Goal: Task Accomplishment & Management: Manage account settings

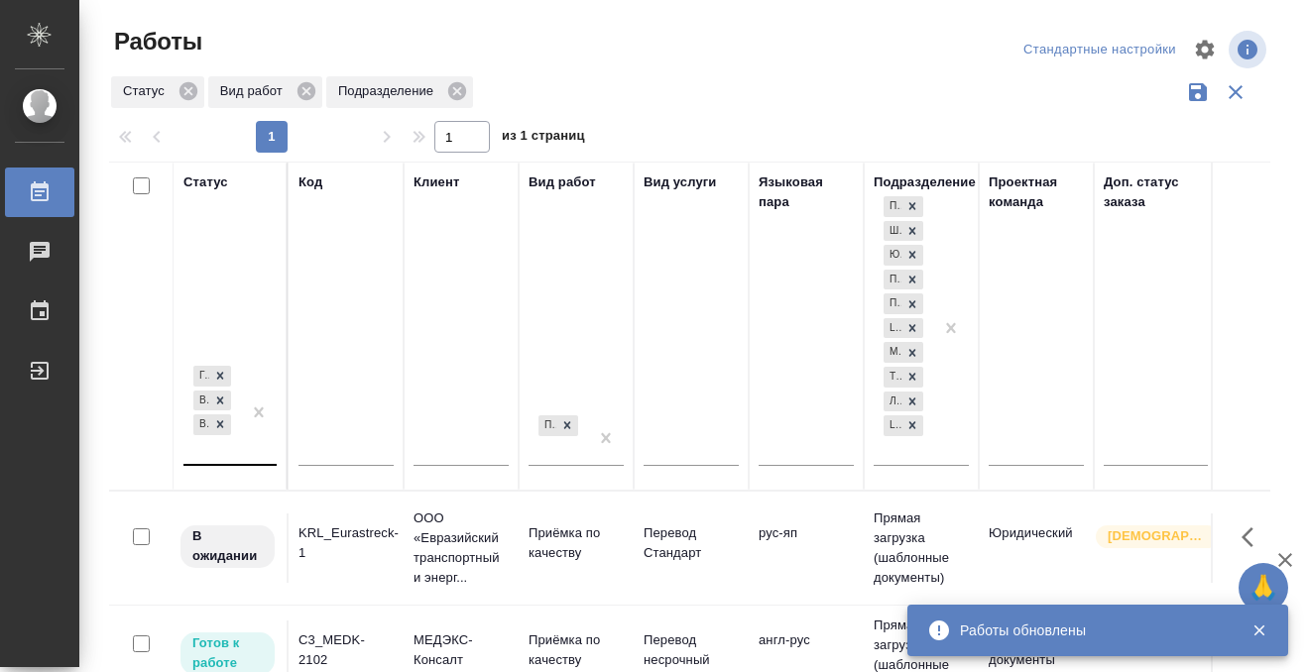
click at [229, 447] on div "Готов к работе В работе В ожидании" at bounding box center [211, 413] width 57 height 102
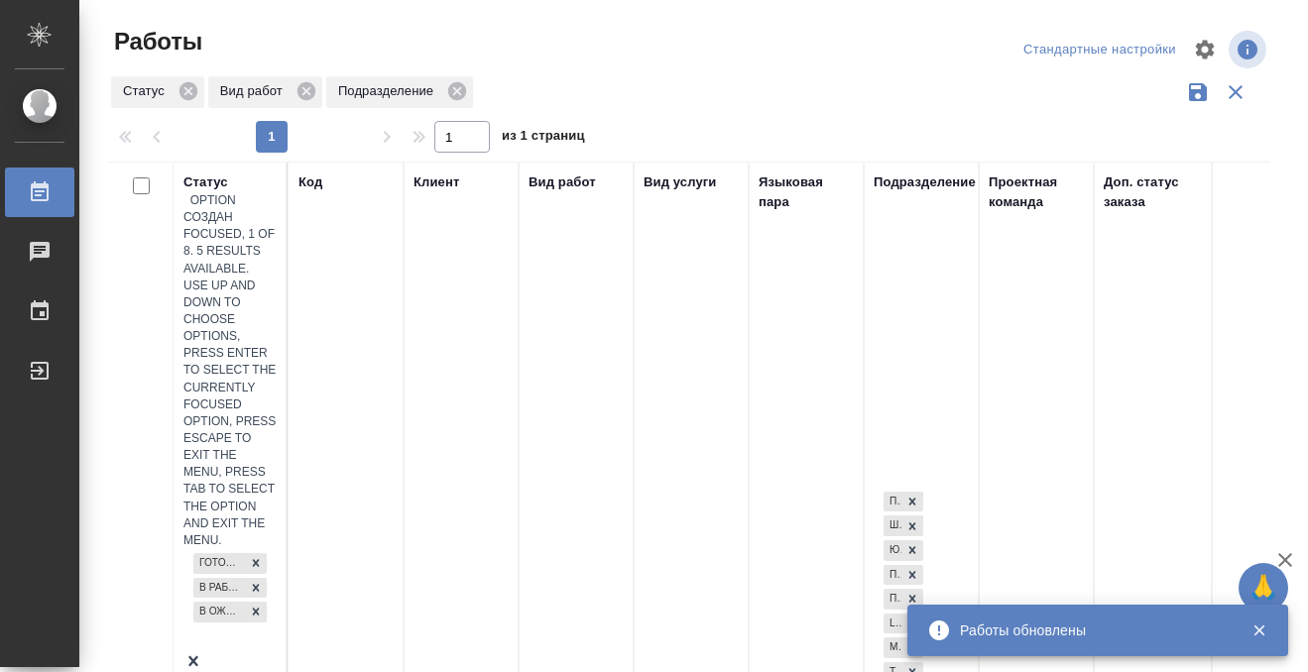
scroll to position [10, 0]
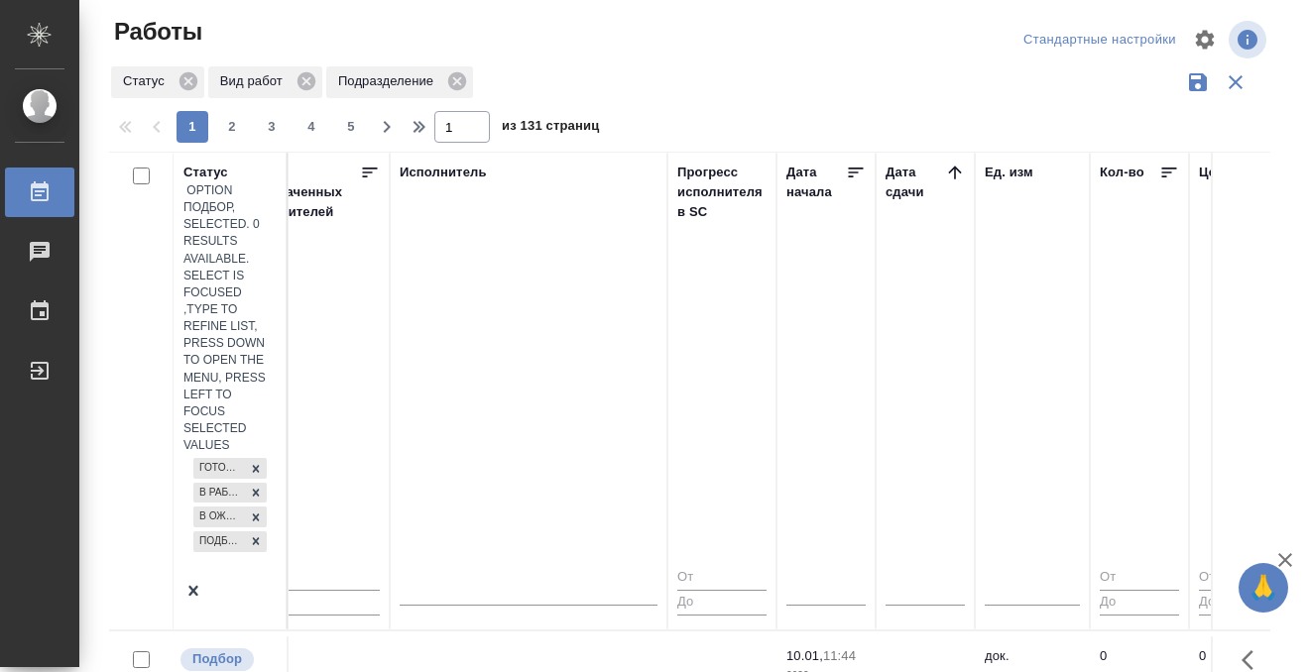
scroll to position [0, 1214]
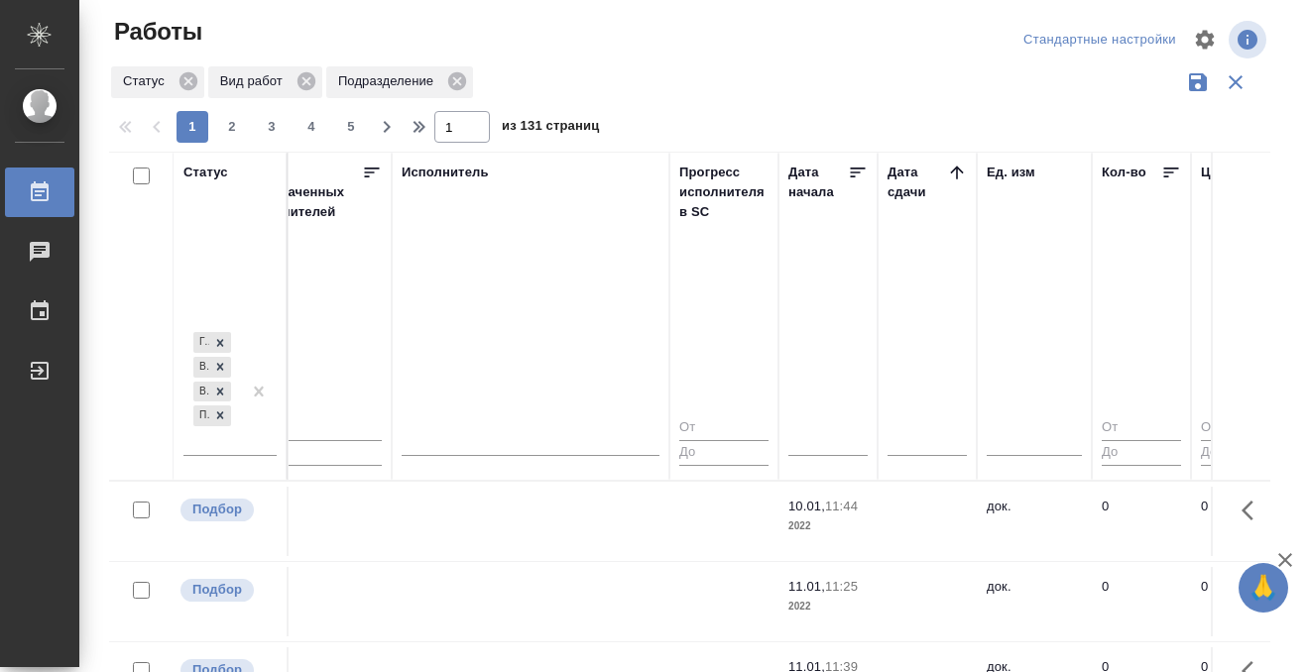
click at [950, 178] on icon at bounding box center [957, 173] width 20 height 20
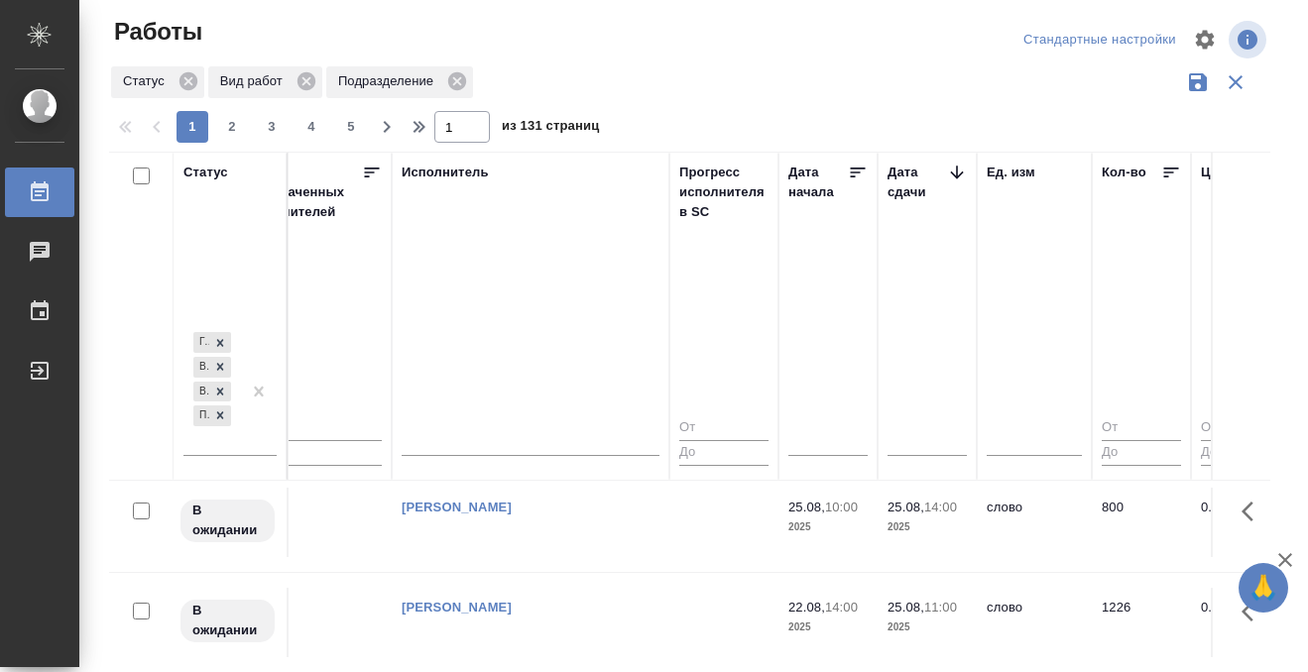
scroll to position [234, 1214]
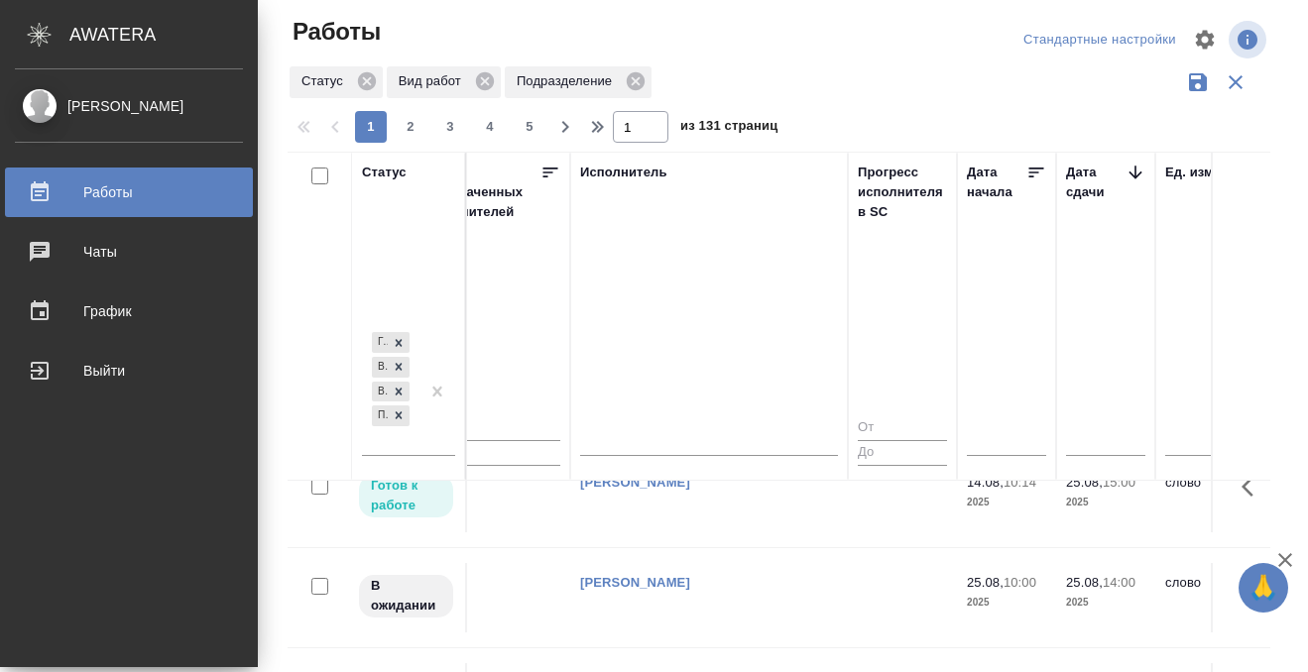
click at [42, 180] on icon at bounding box center [40, 192] width 24 height 24
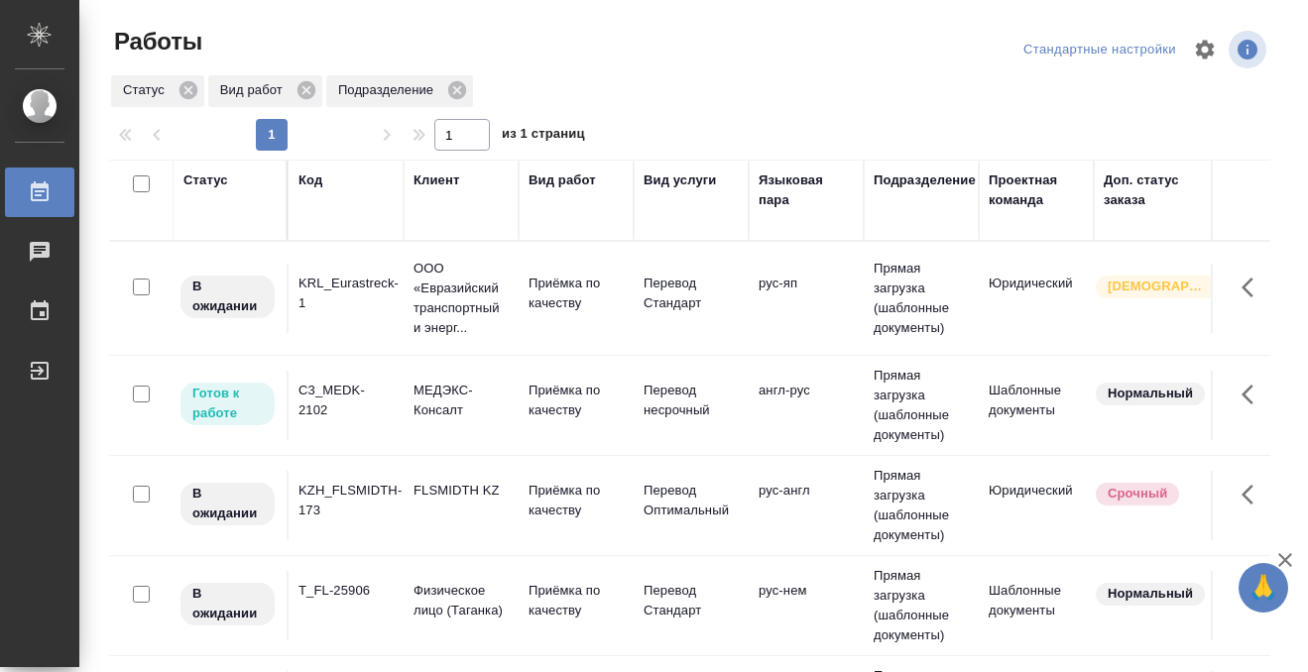
click at [211, 175] on div "Статус" at bounding box center [205, 181] width 45 height 20
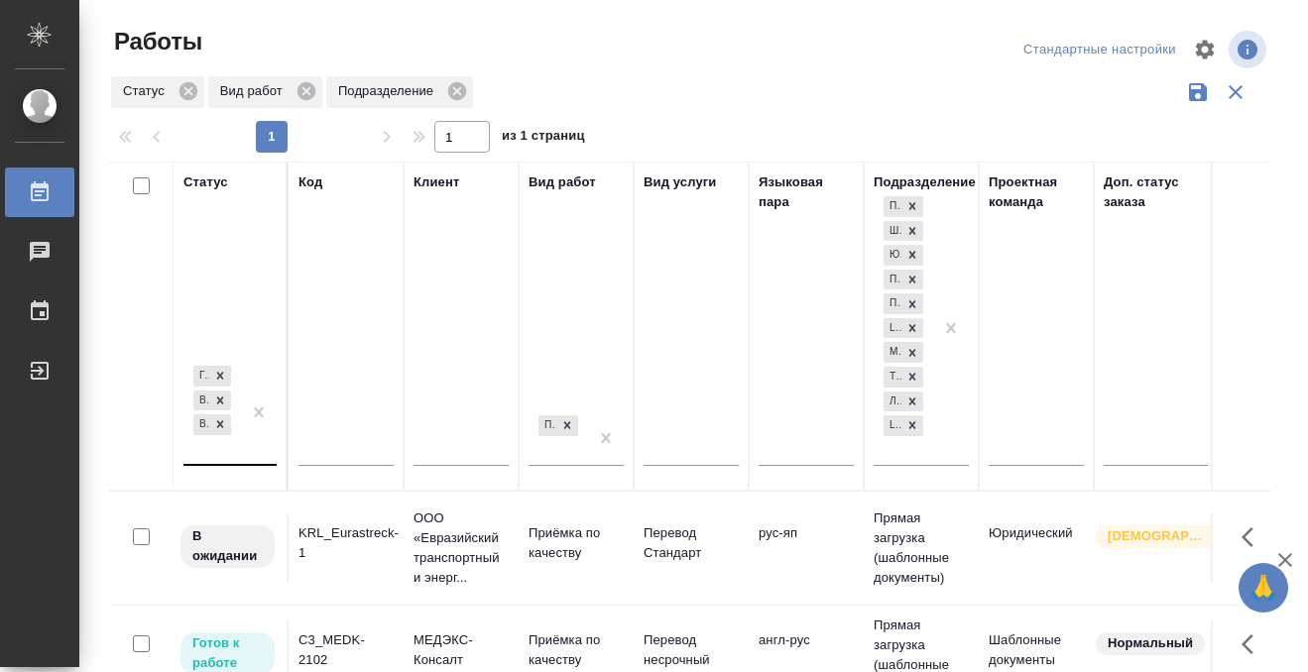
click at [244, 454] on div at bounding box center [259, 413] width 36 height 102
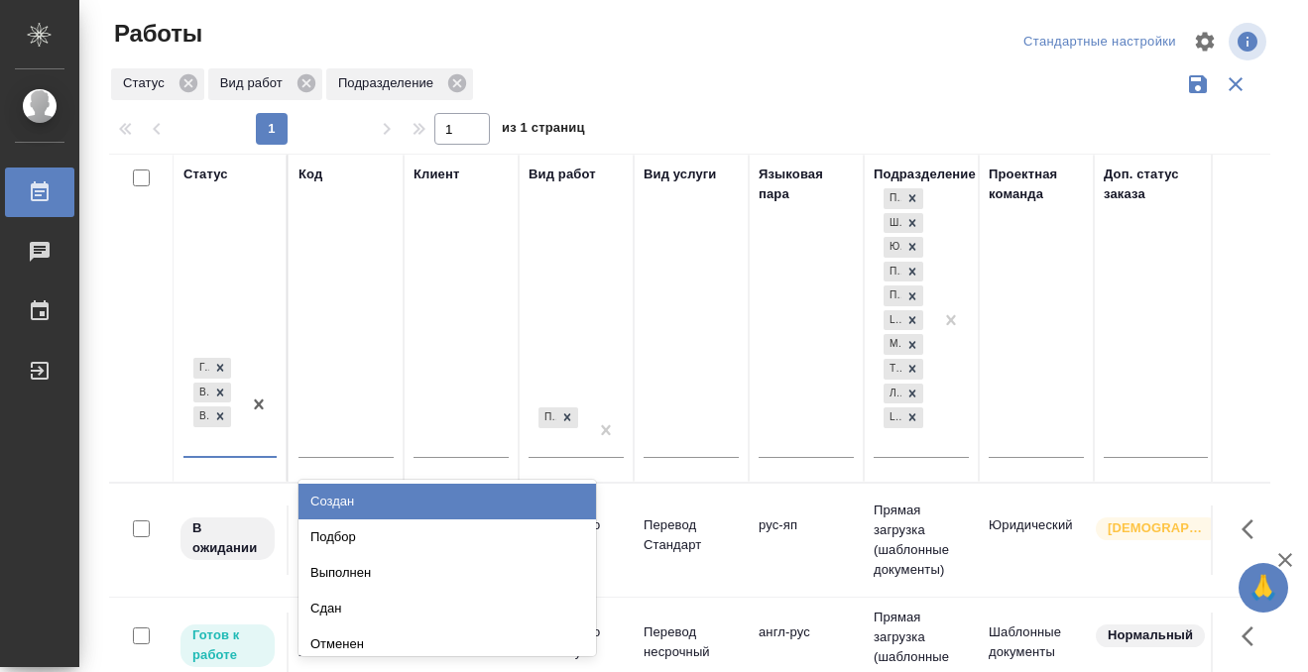
scroll to position [10, 0]
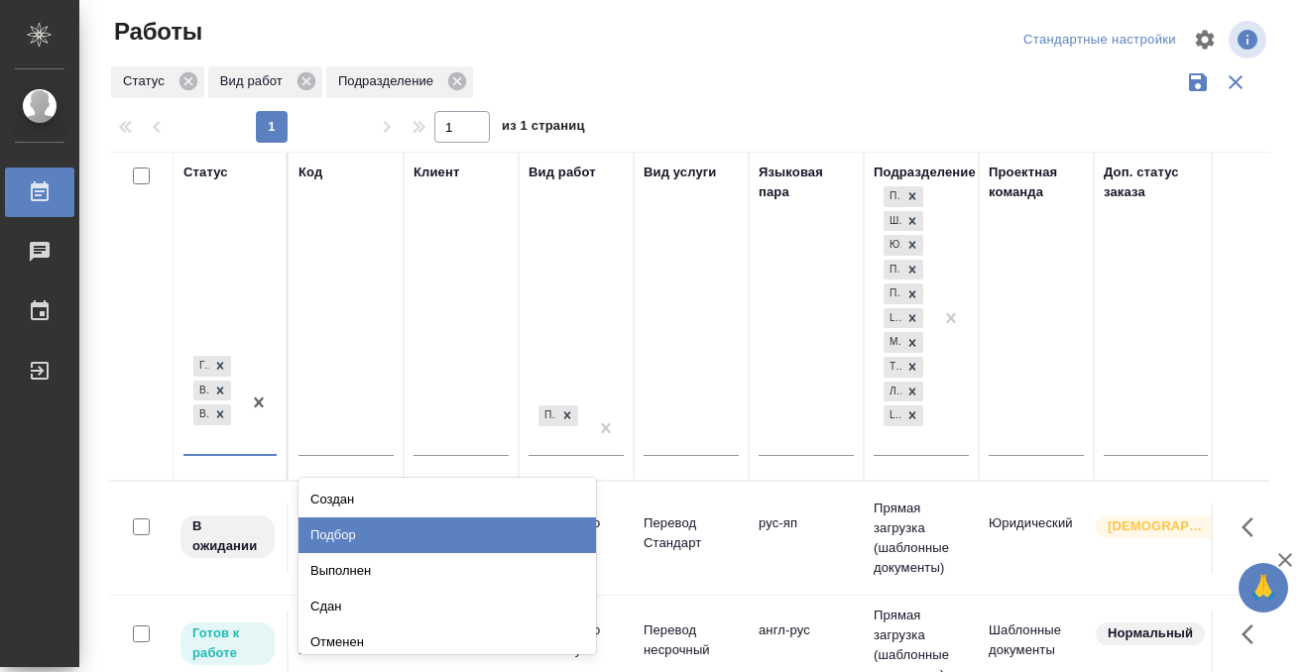
click at [382, 525] on div "Подбор" at bounding box center [446, 535] width 297 height 36
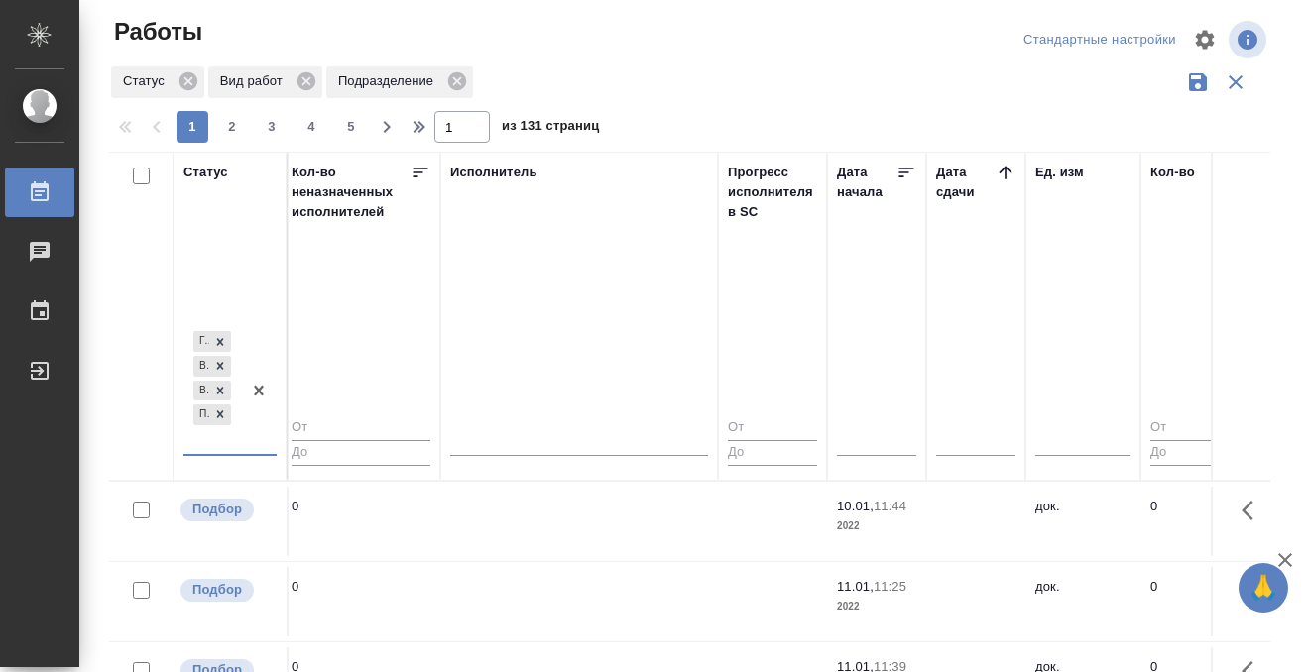
scroll to position [0, 1176]
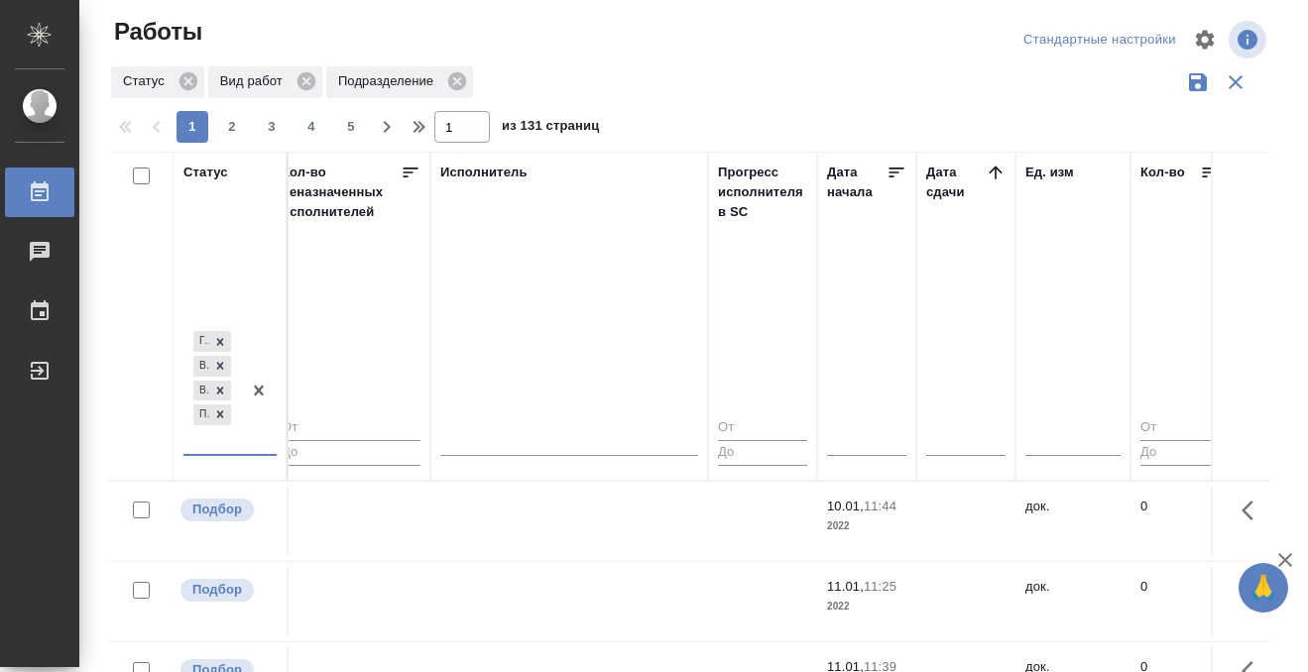
click at [992, 165] on icon at bounding box center [995, 173] width 20 height 20
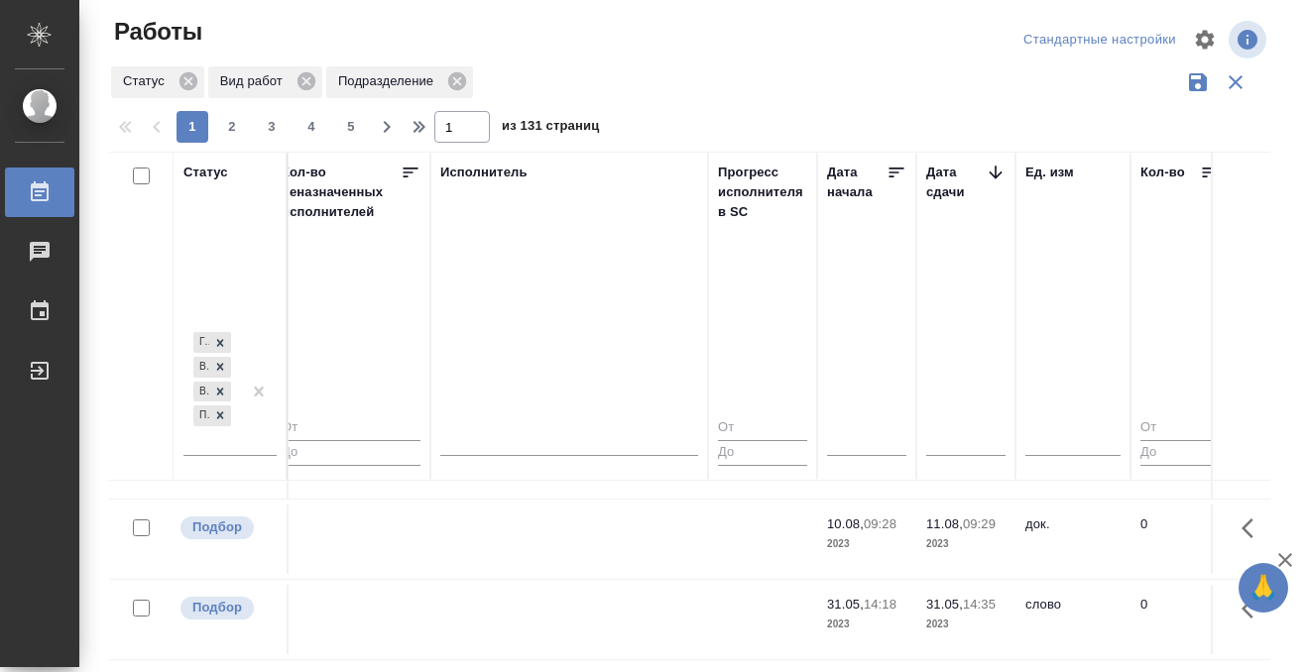
scroll to position [1427, 1176]
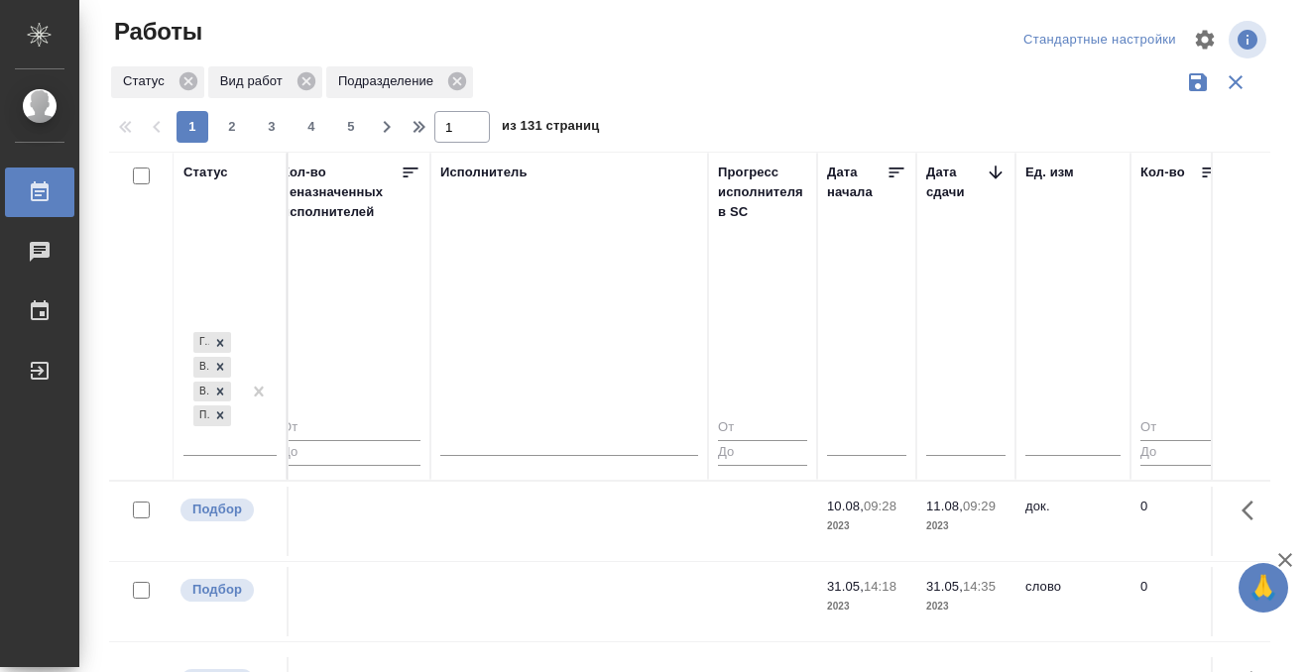
click at [34, 187] on div "Работы" at bounding box center [15, 192] width 50 height 30
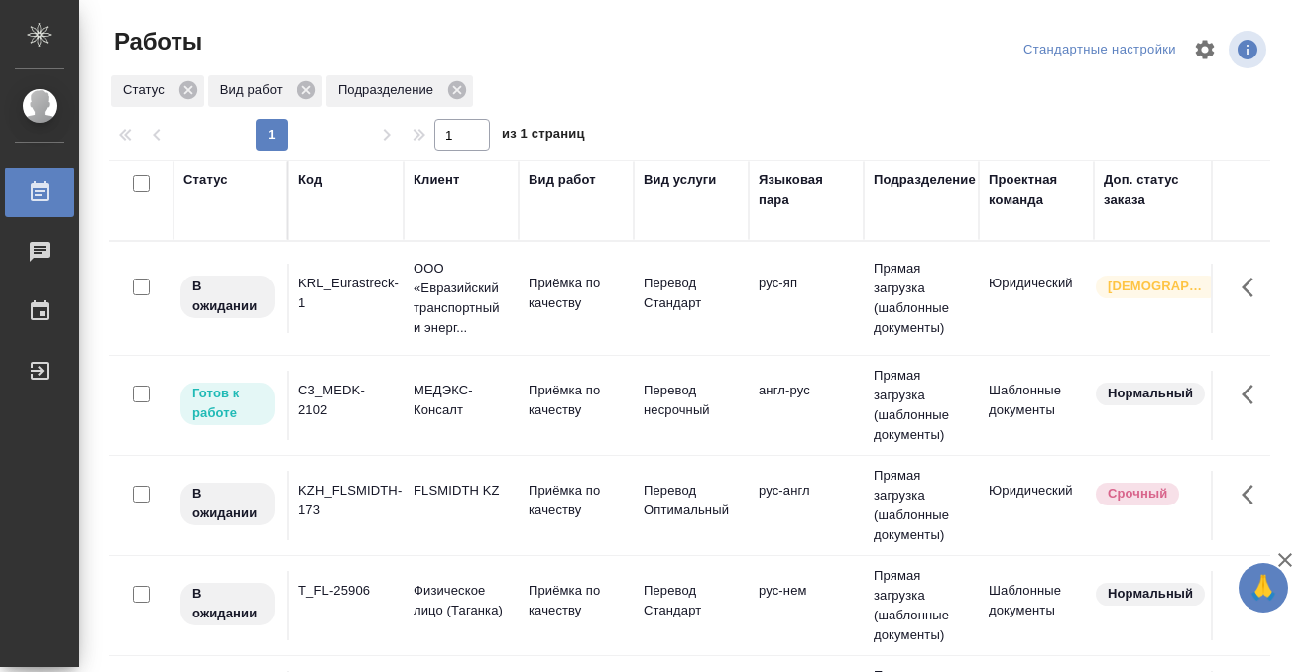
click at [212, 180] on div "Статус" at bounding box center [205, 181] width 45 height 20
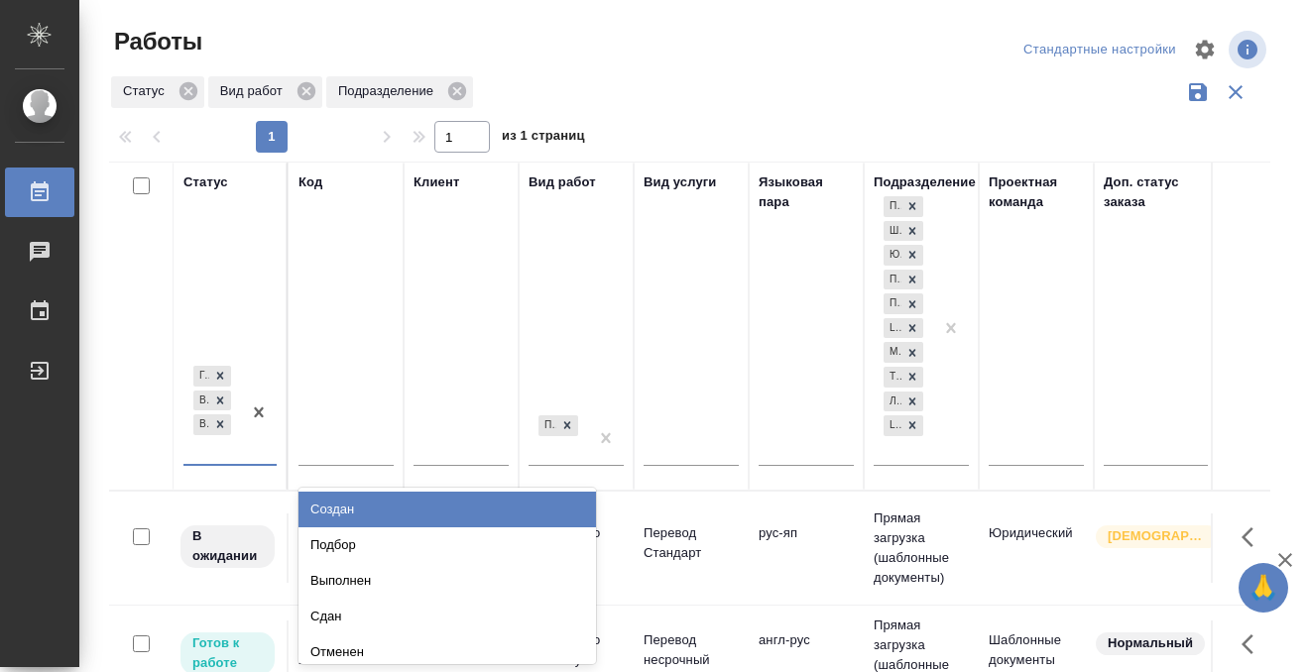
click at [223, 454] on div "[PERSON_NAME] к работе В работе В ожидании" at bounding box center [211, 413] width 57 height 102
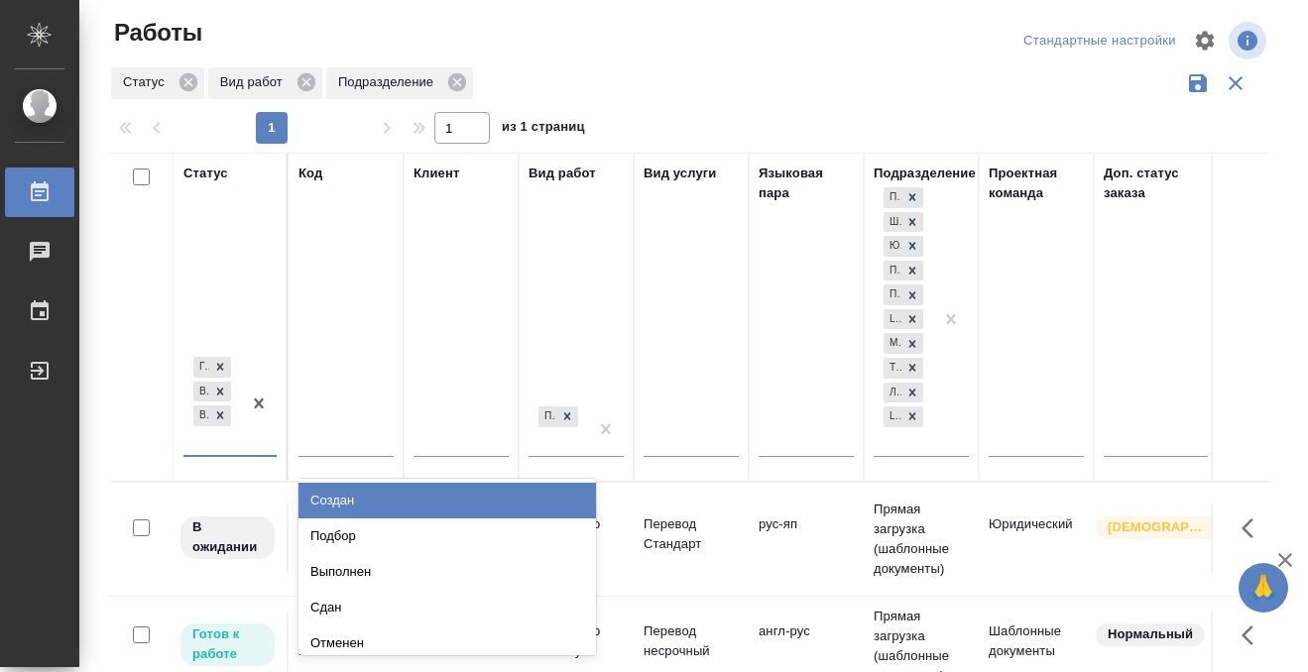
scroll to position [10, 0]
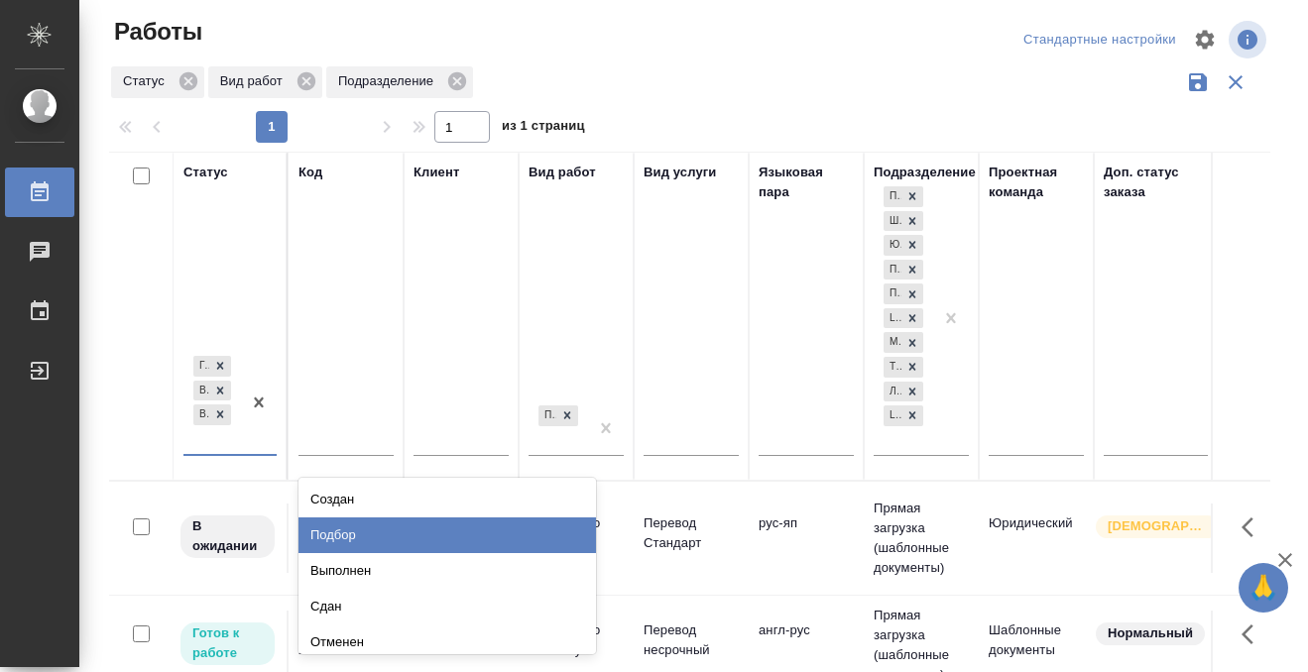
click at [355, 531] on div "Подбор" at bounding box center [446, 535] width 297 height 36
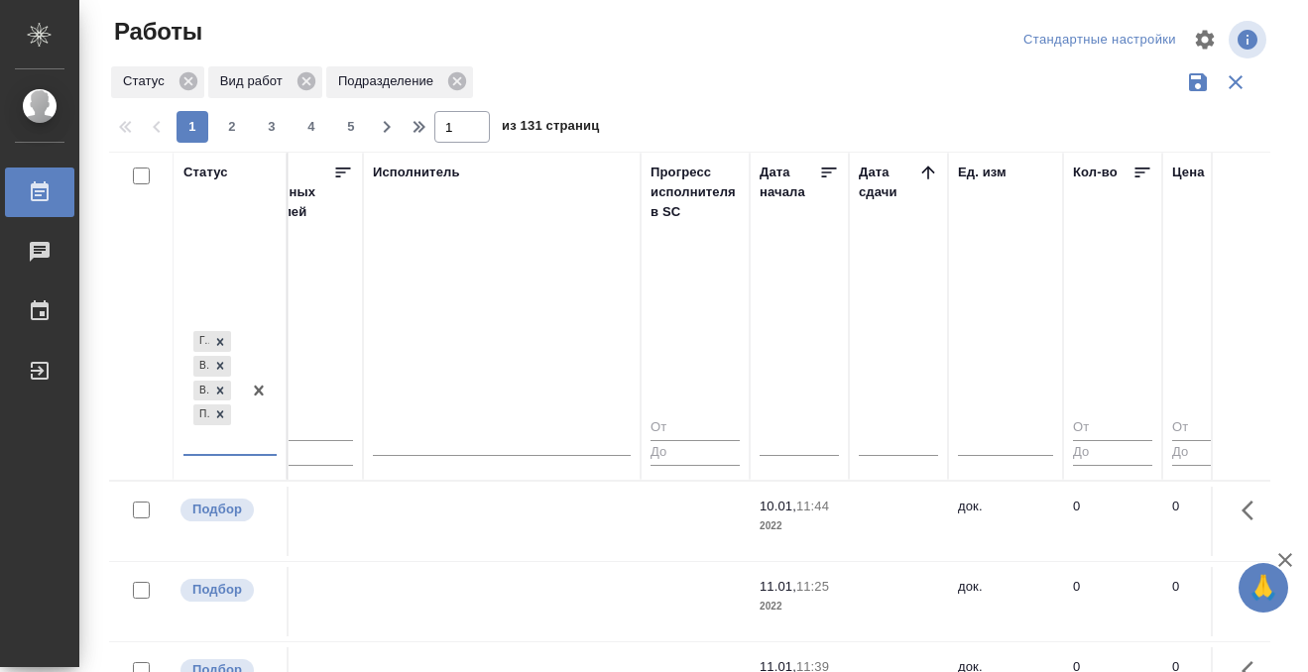
scroll to position [0, 1239]
click at [933, 172] on icon at bounding box center [932, 173] width 20 height 20
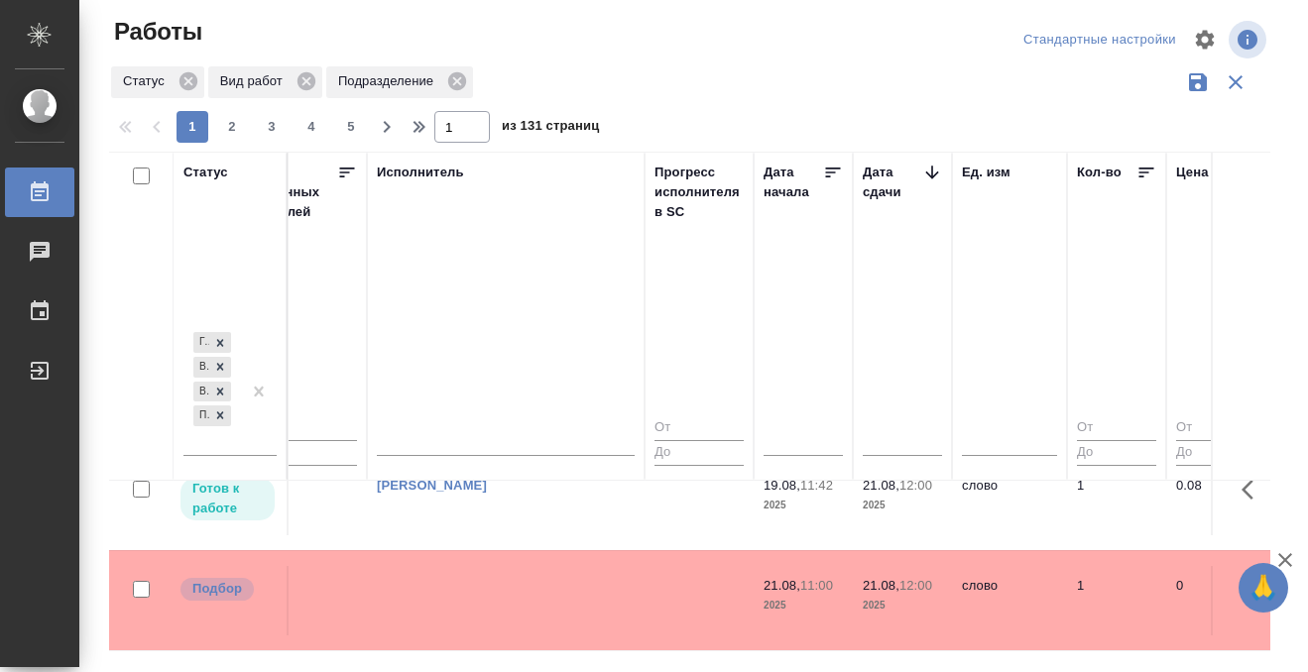
scroll to position [1117, 1239]
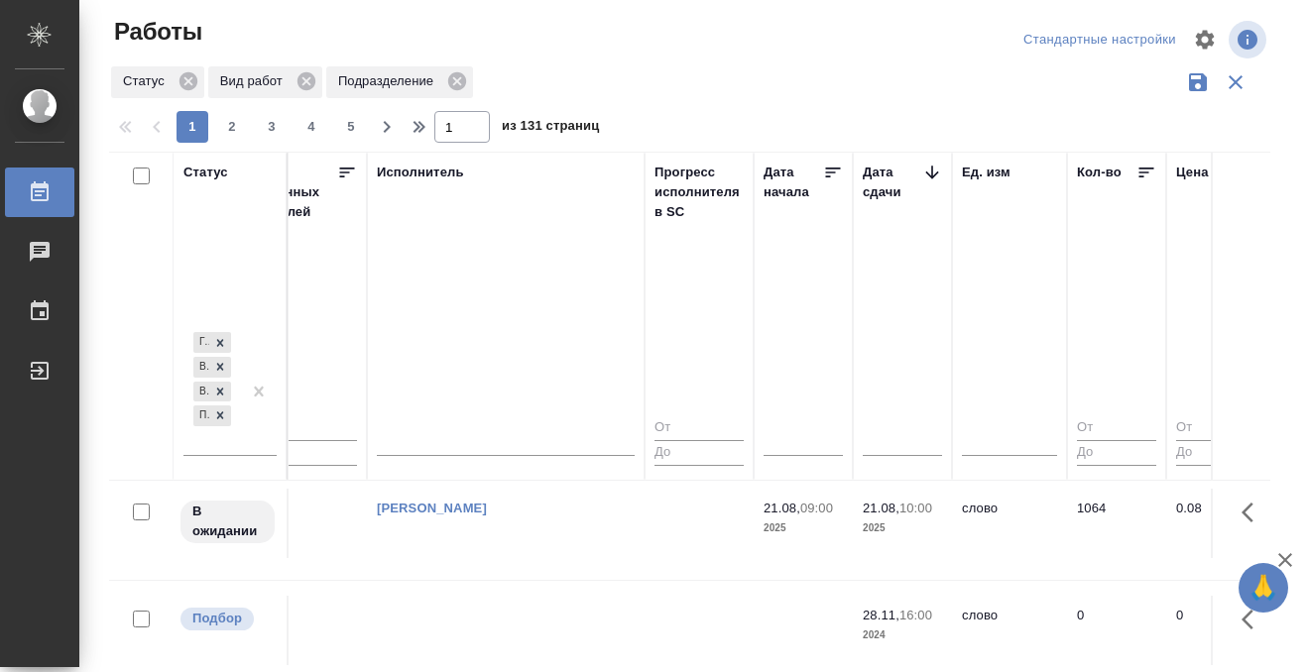
click at [45, 191] on icon at bounding box center [40, 192] width 24 height 24
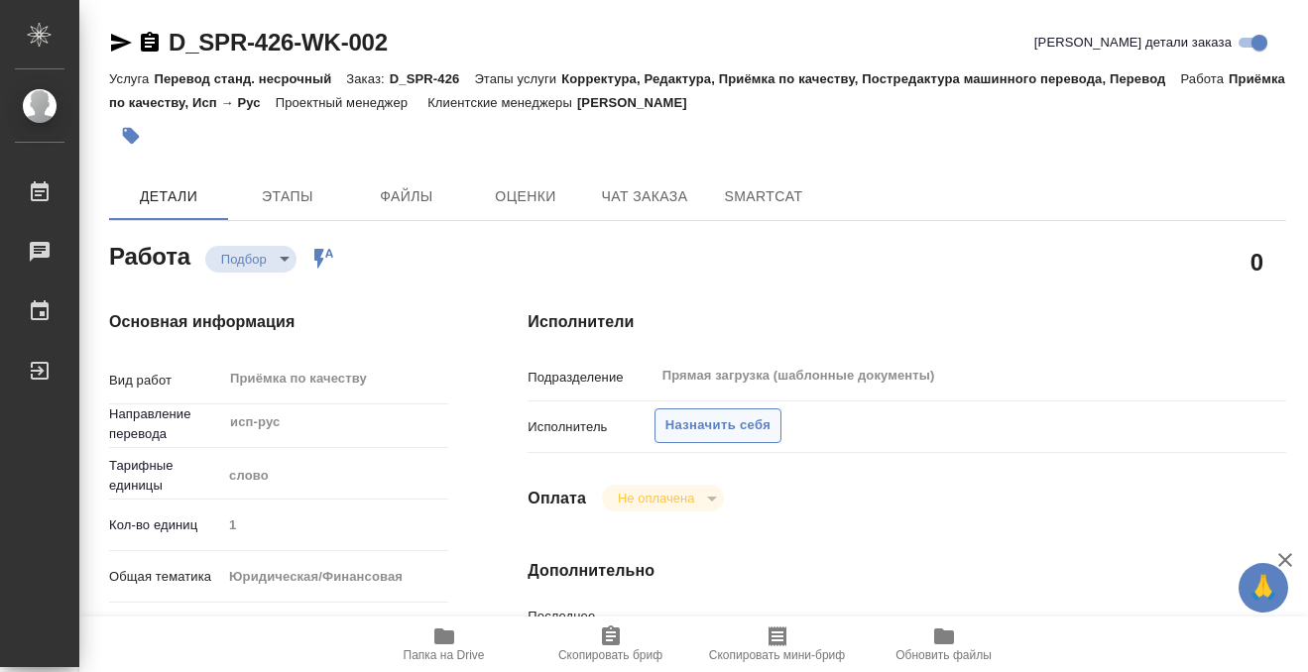
click at [716, 426] on span "Назначить себя" at bounding box center [717, 425] width 105 height 23
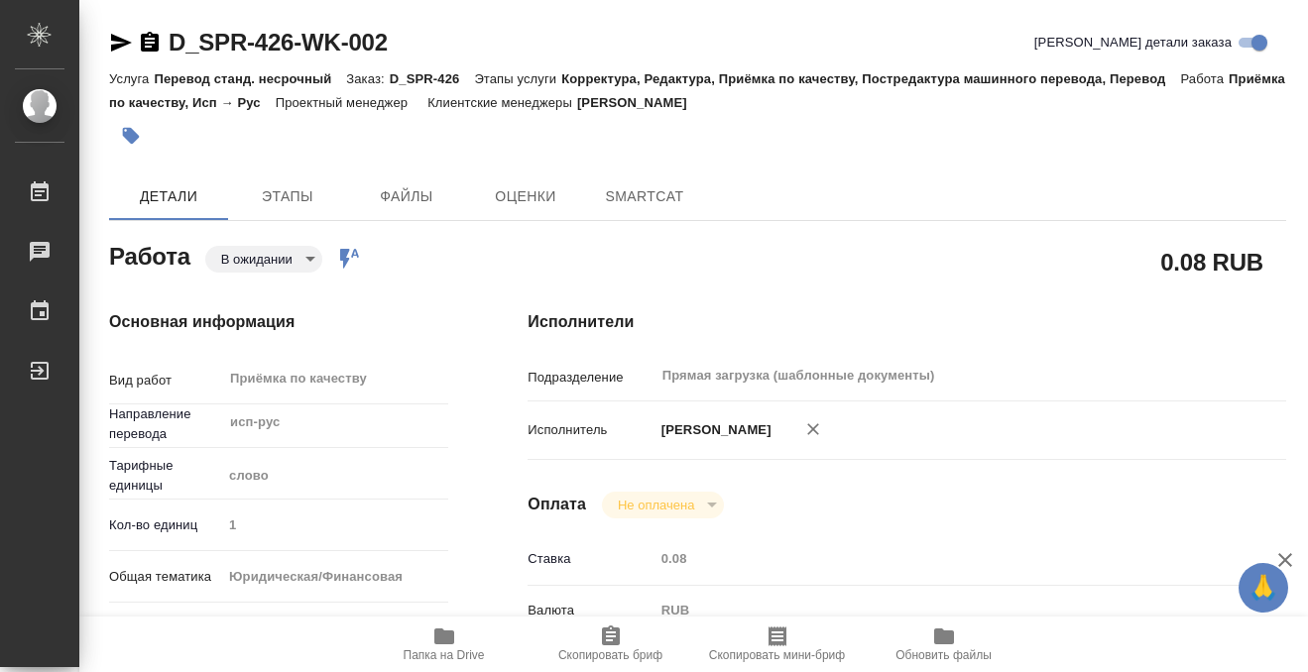
type textarea "x"
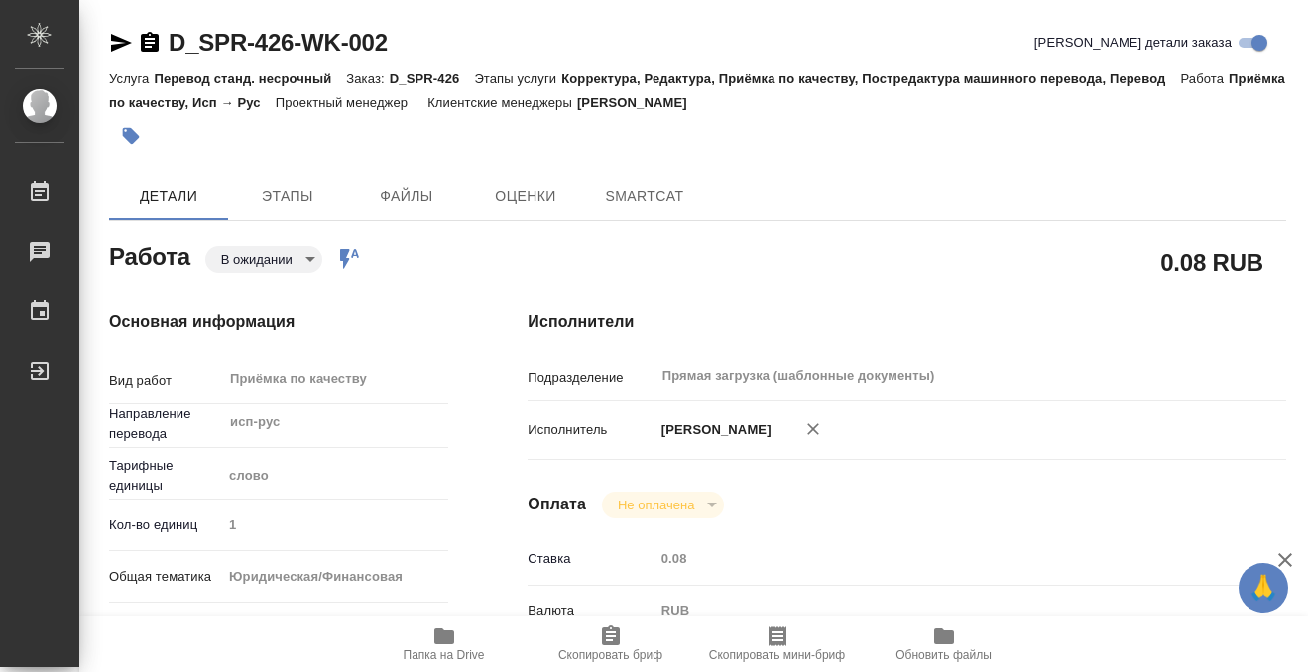
type textarea "x"
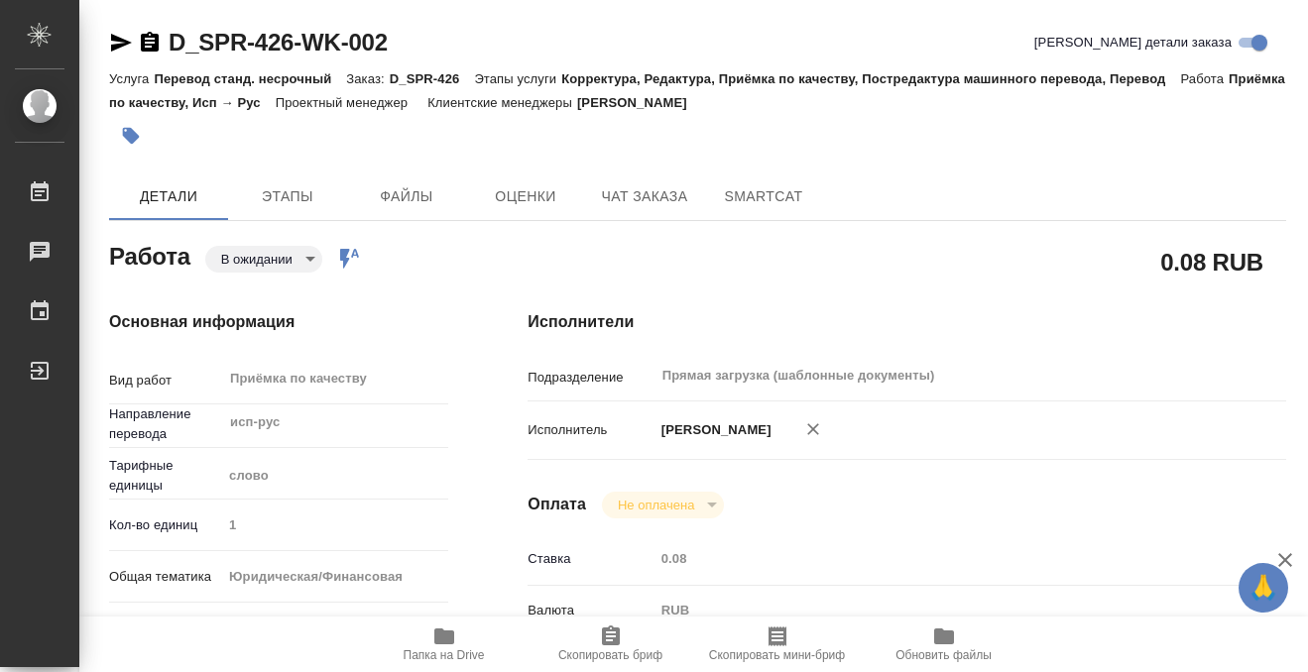
type textarea "x"
